Goal: Information Seeking & Learning: Find specific fact

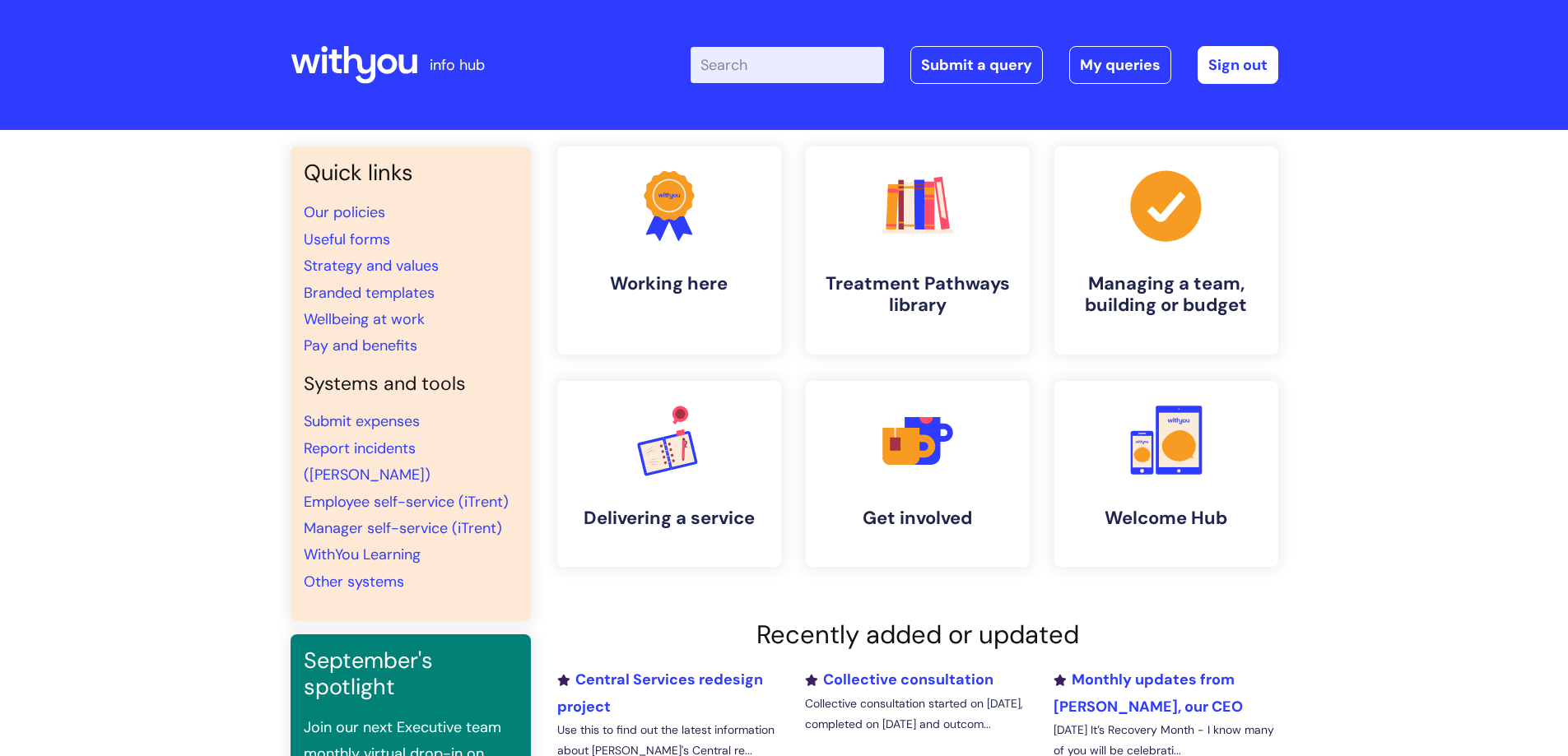
click at [759, 68] on input "Enter your search term here..." at bounding box center [787, 65] width 194 height 36
type input "coroner report"
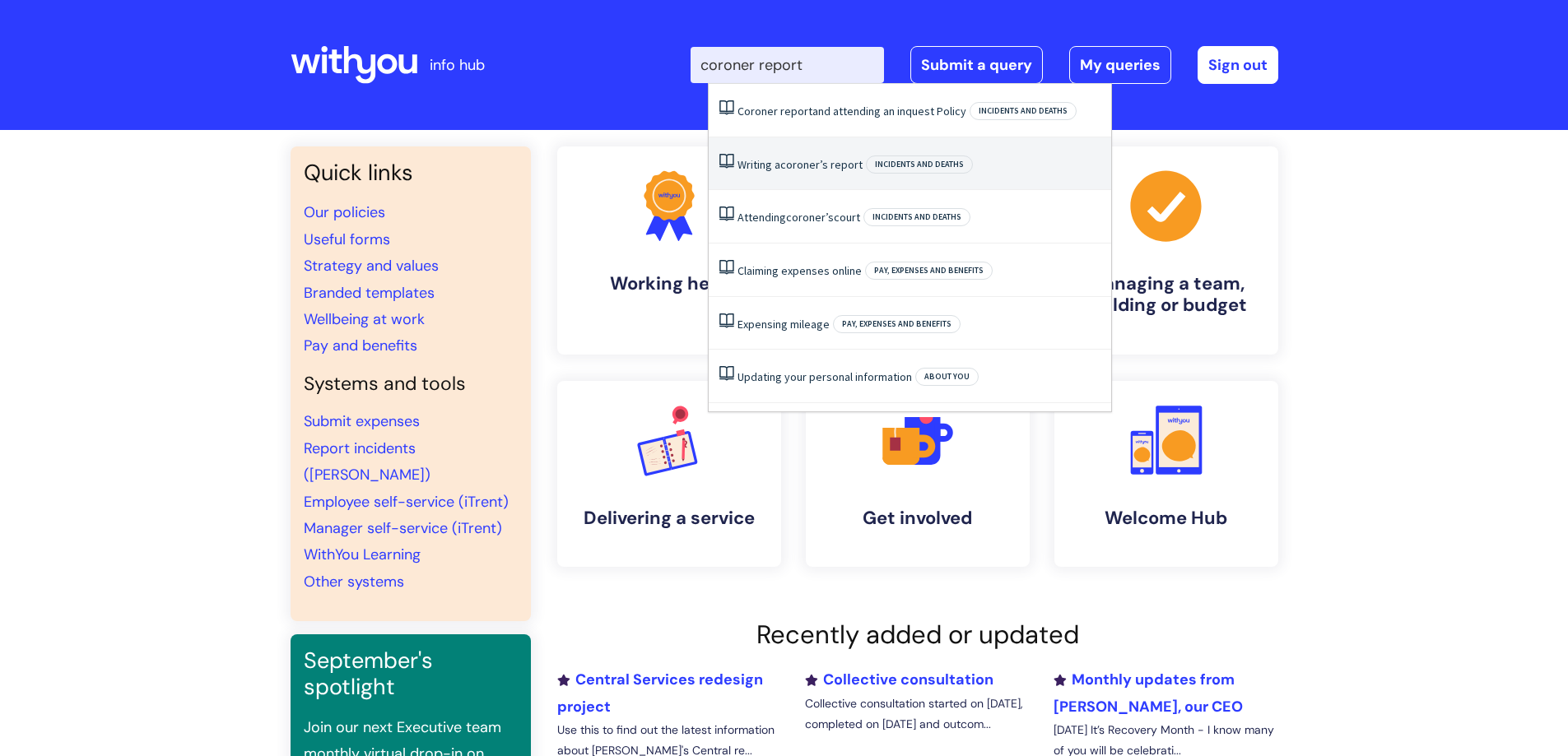
click at [805, 157] on span "coroner’s" at bounding box center [804, 164] width 48 height 14
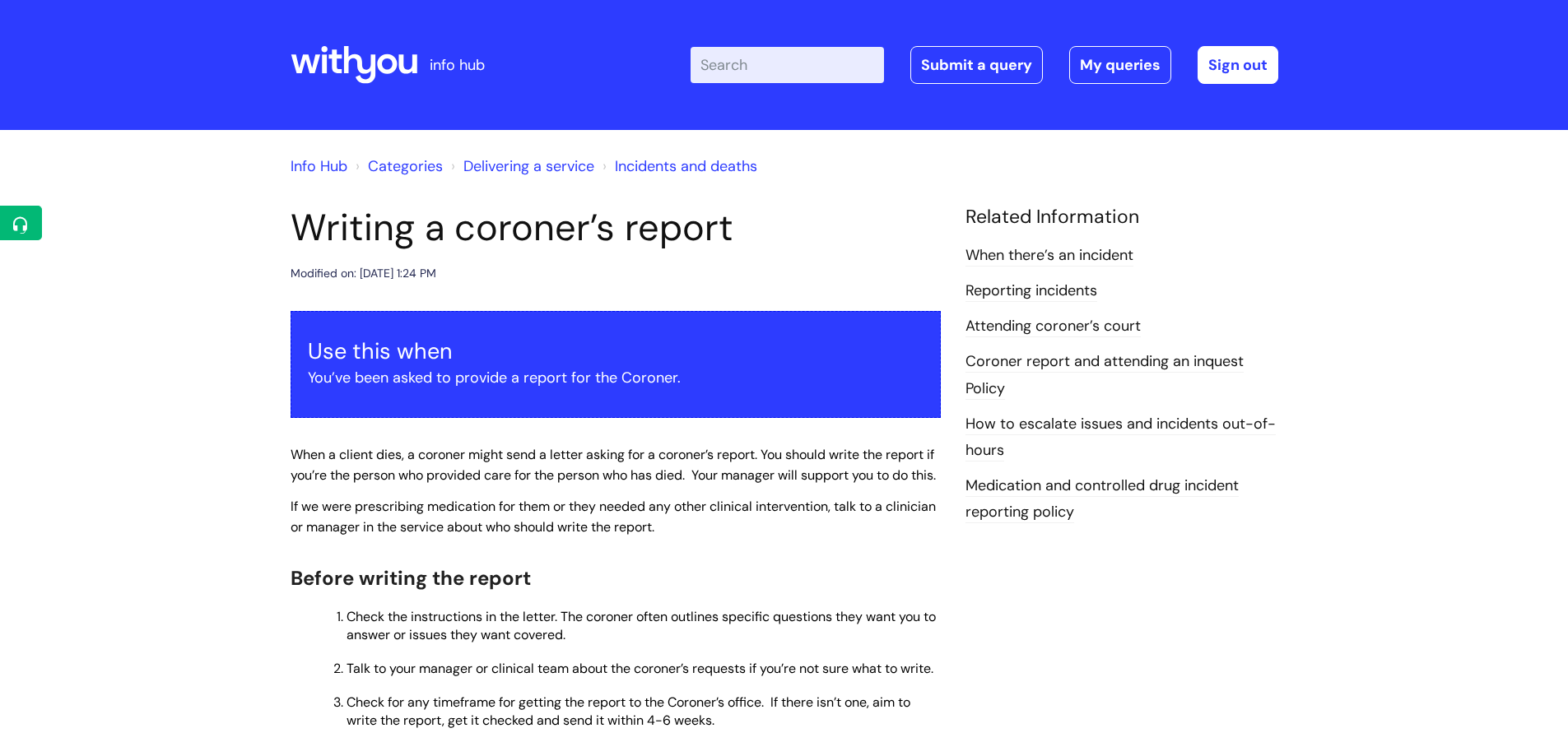
click at [754, 63] on input "Enter your search term here..." at bounding box center [787, 65] width 194 height 36
type input "coroner"
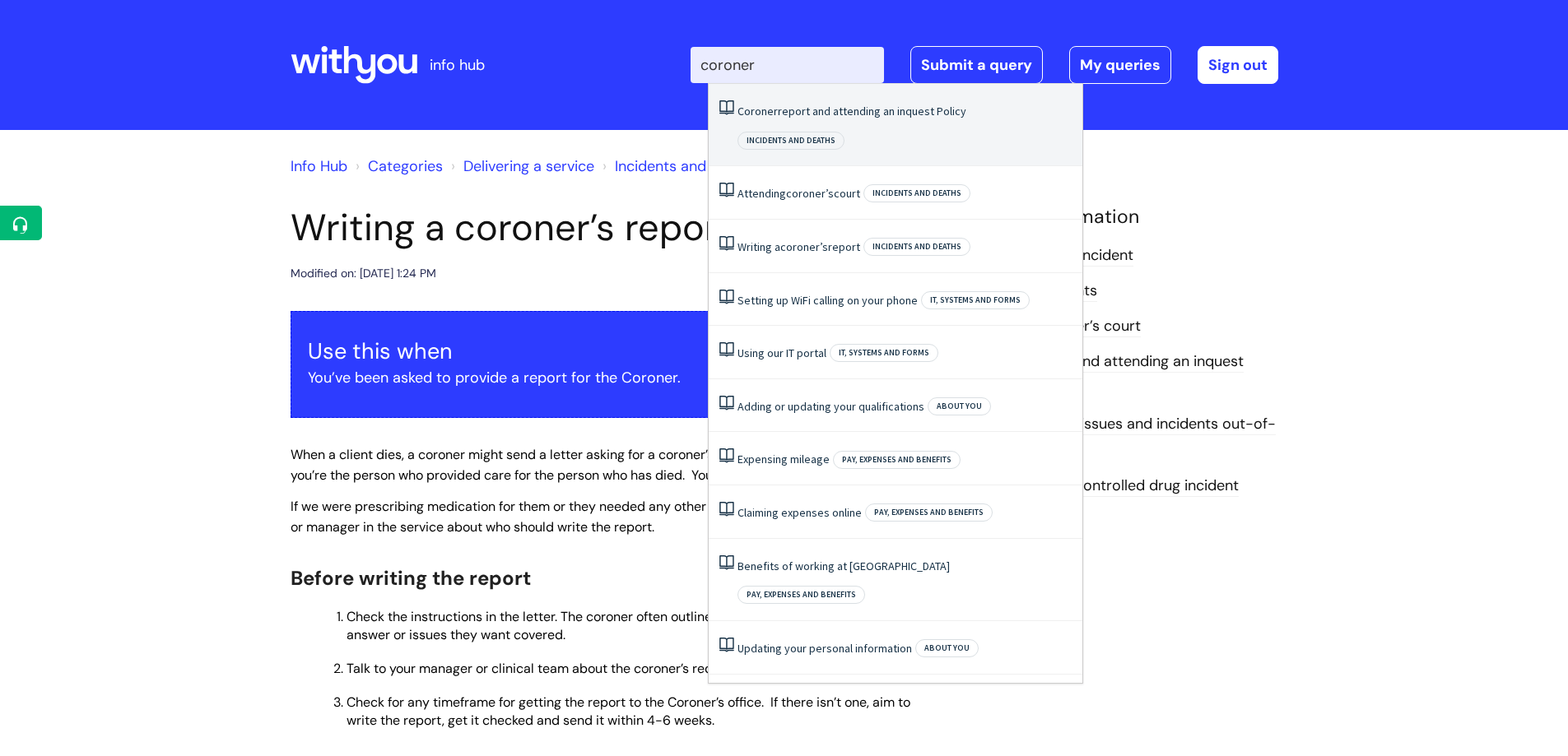
click at [803, 106] on link "Coroner report and attending an inquest Policy" at bounding box center [852, 111] width 229 height 14
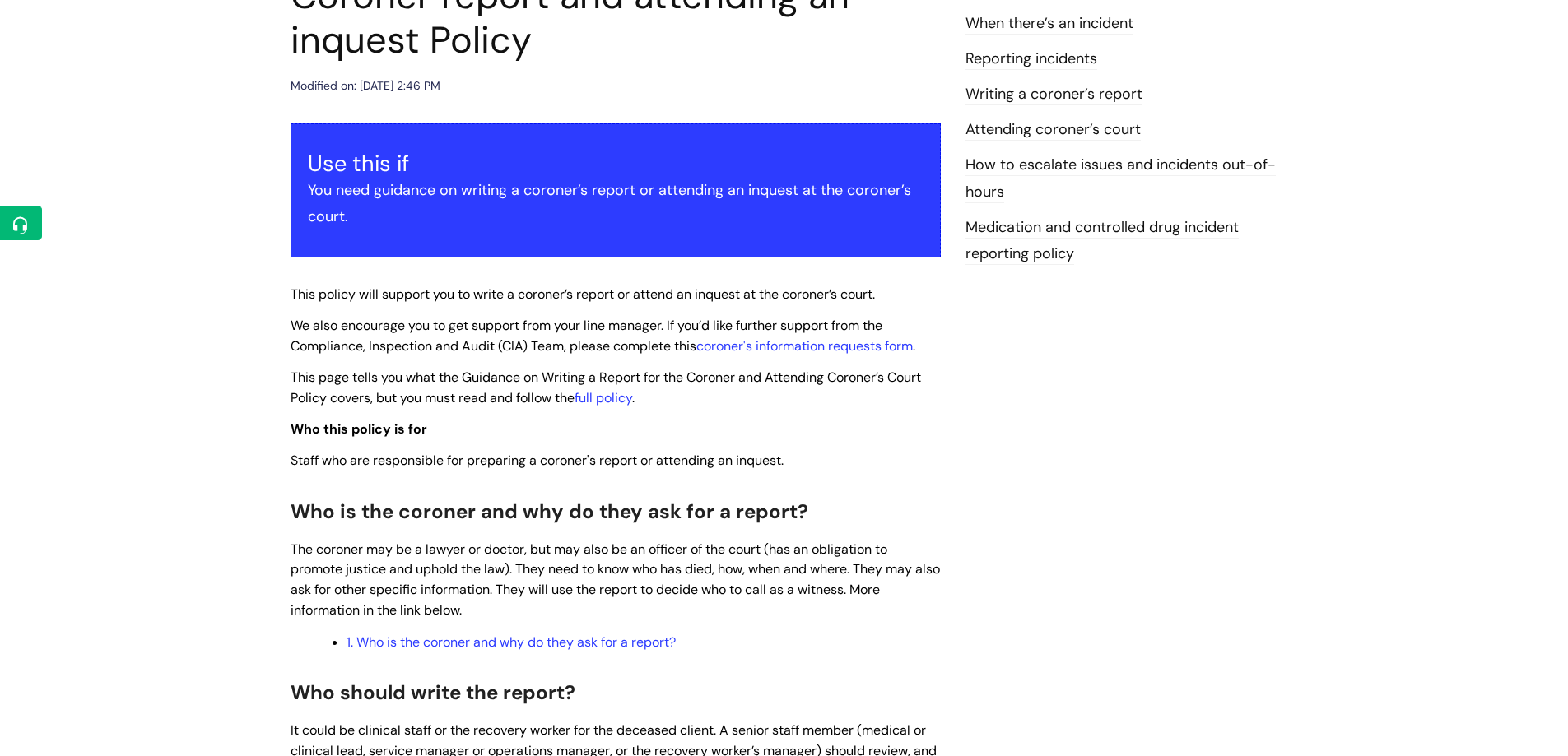
scroll to position [247, 0]
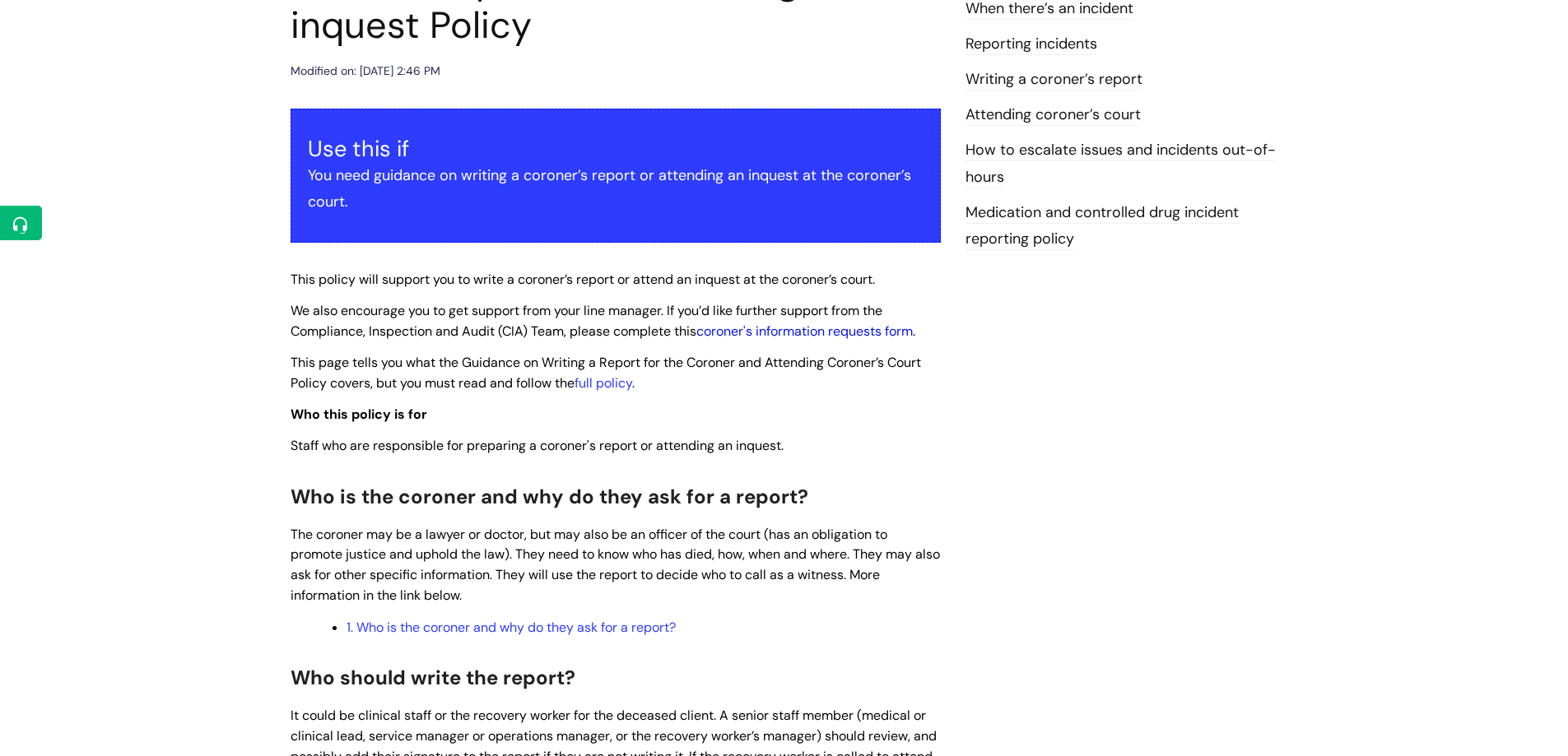
click at [797, 331] on link "coroner's information requests form" at bounding box center [804, 331] width 216 height 17
drag, startPoint x: 922, startPoint y: 336, endPoint x: 702, endPoint y: 336, distance: 220.0
click at [702, 336] on span "We also encourage you to get support from your line manager. If you’d like furt…" at bounding box center [602, 321] width 625 height 38
copy link "coroner's information requests form"
